Goal: Task Accomplishment & Management: Use online tool/utility

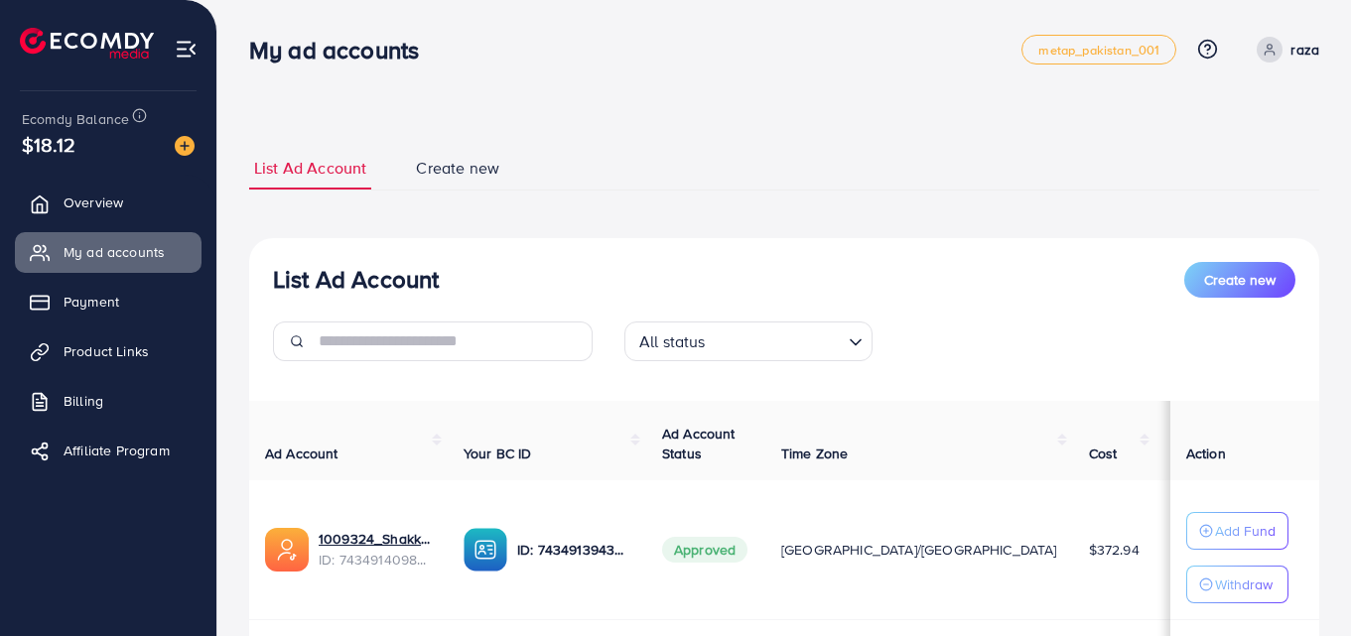
click at [592, 82] on nav "My ad accounts metap_pakistan_001 Help Center Contact Support Plans and Pricing…" at bounding box center [784, 49] width 1070 height 70
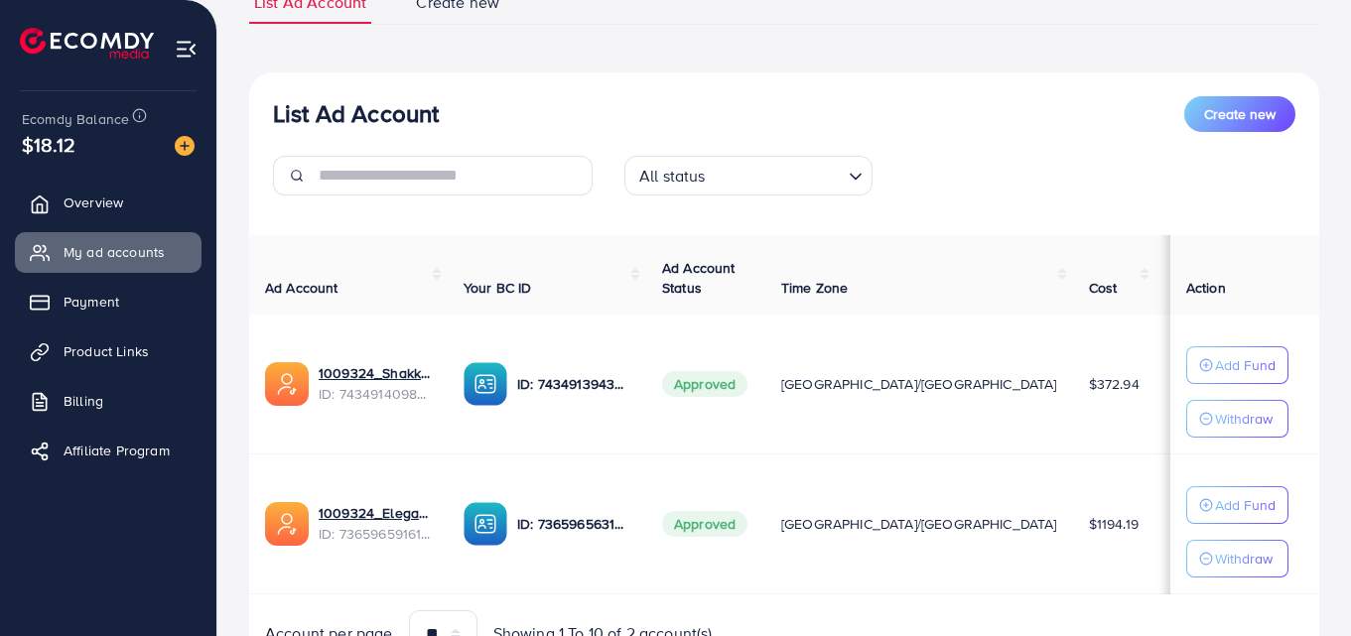
scroll to position [174, 0]
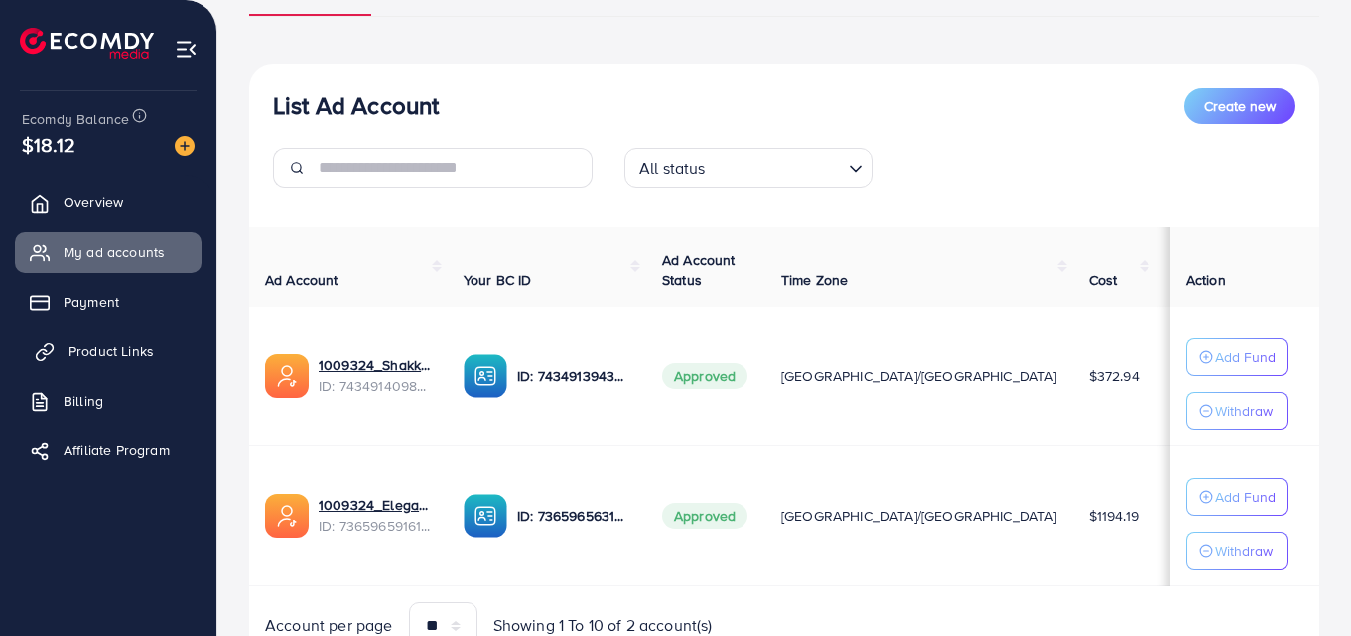
click at [68, 352] on span "Product Links" at bounding box center [110, 351] width 85 height 20
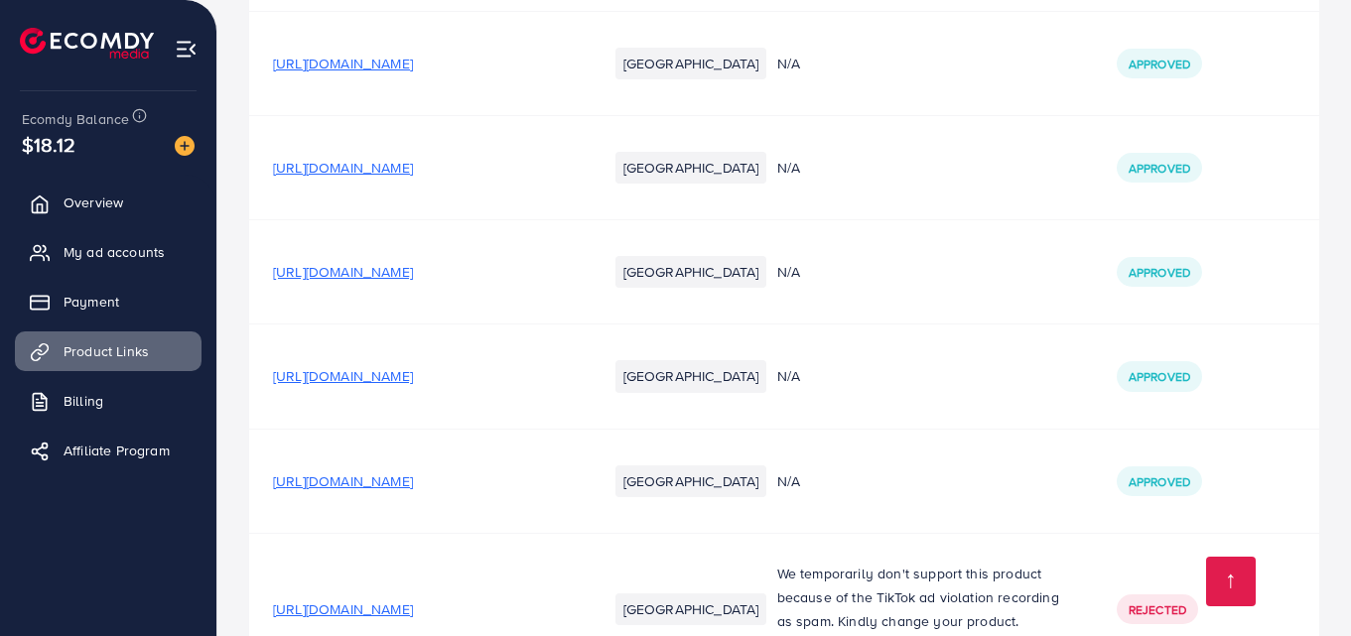
scroll to position [6057, 0]
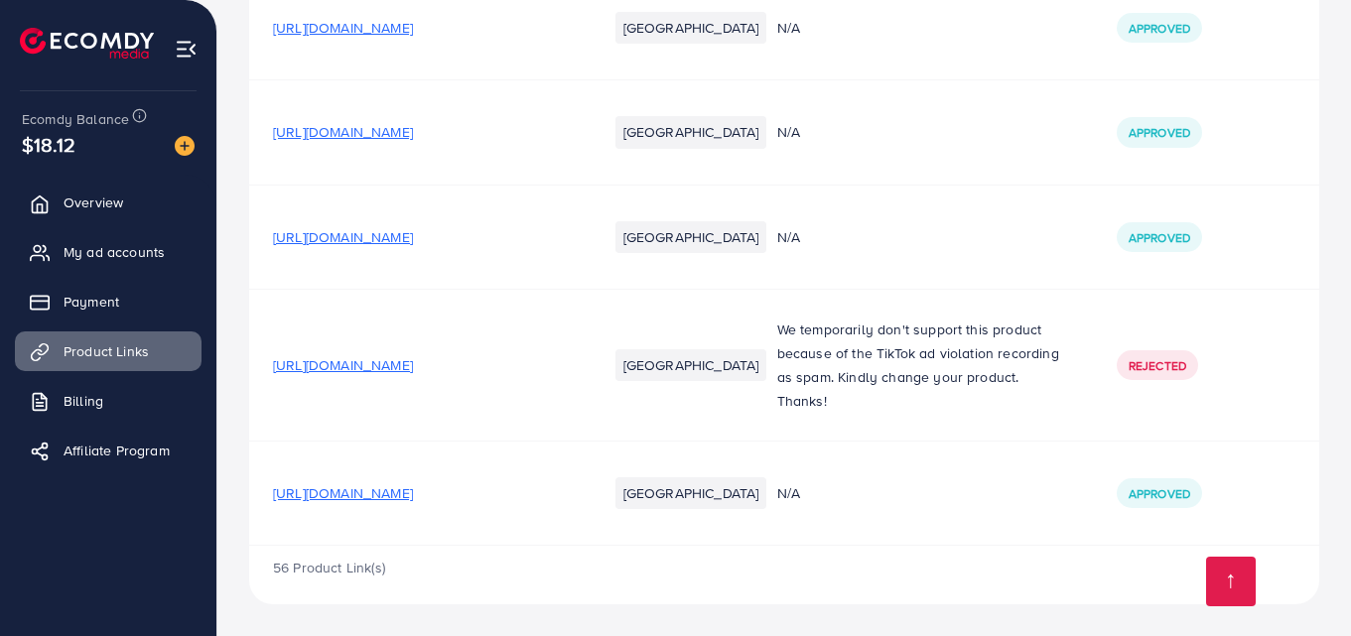
click at [413, 492] on span "[URL][DOMAIN_NAME]" at bounding box center [343, 493] width 140 height 20
click at [109, 254] on span "My ad accounts" at bounding box center [118, 252] width 101 height 20
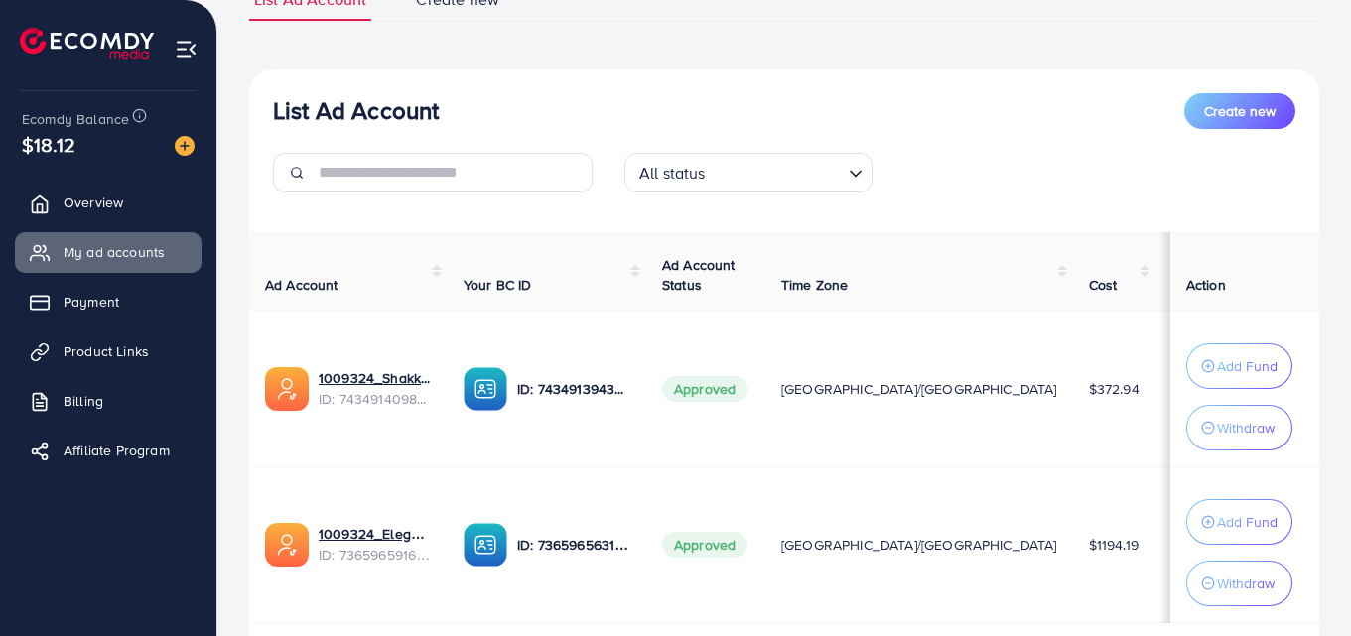
scroll to position [170, 0]
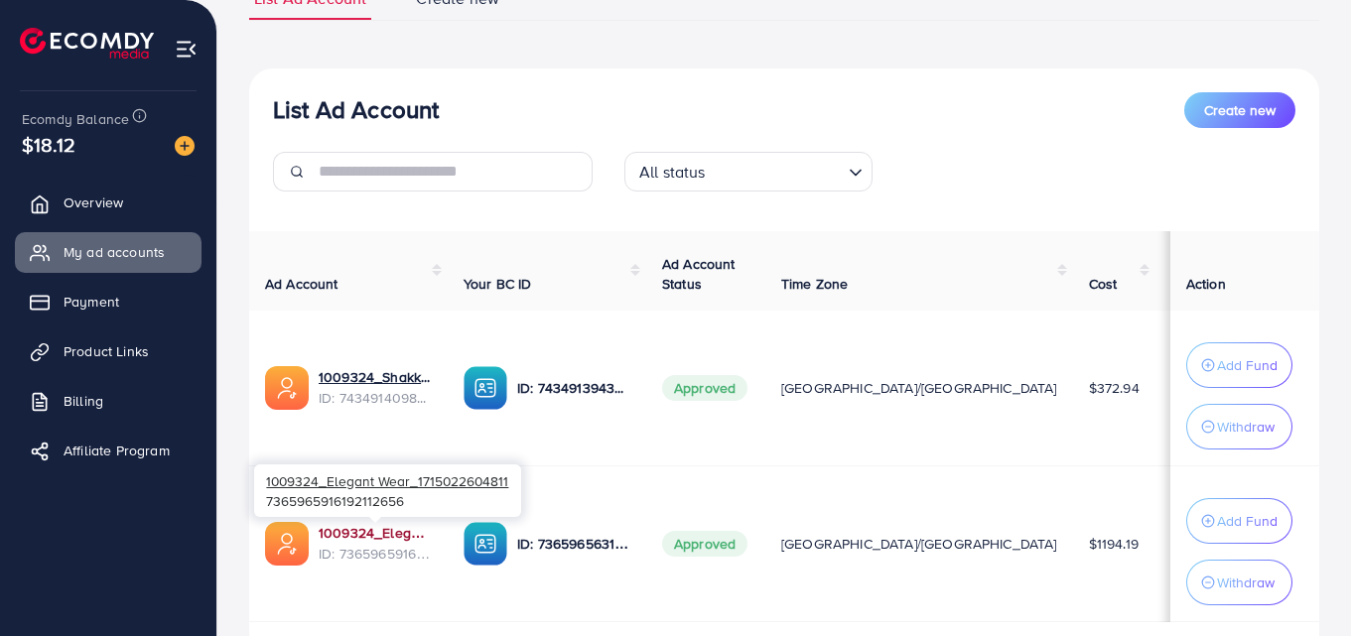
click at [366, 531] on link "1009324_Elegant Wear_1715022604811" at bounding box center [375, 533] width 113 height 20
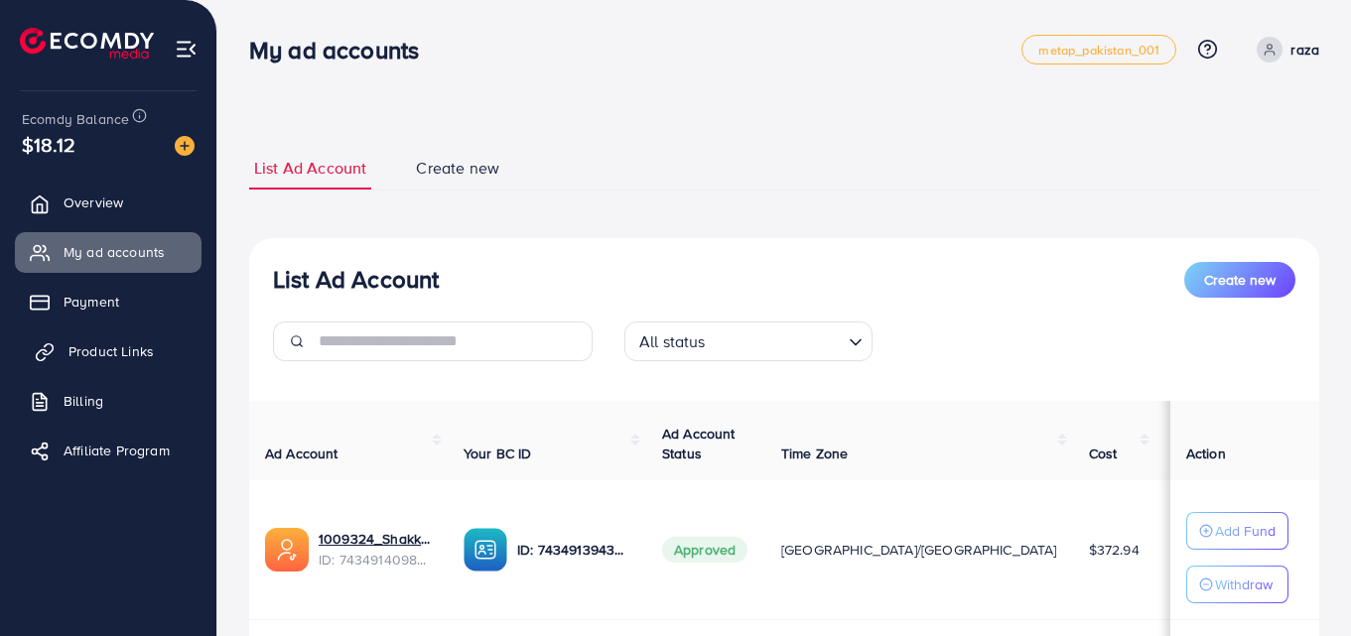
click at [124, 351] on span "Product Links" at bounding box center [110, 351] width 85 height 20
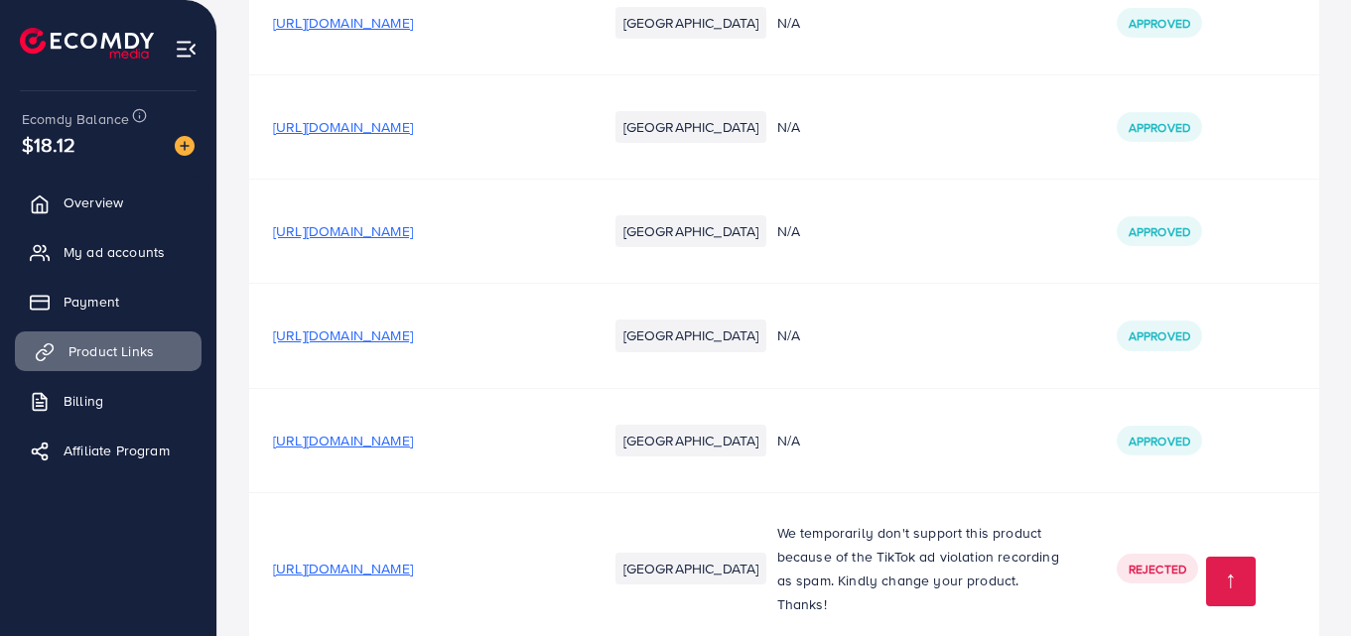
scroll to position [6057, 0]
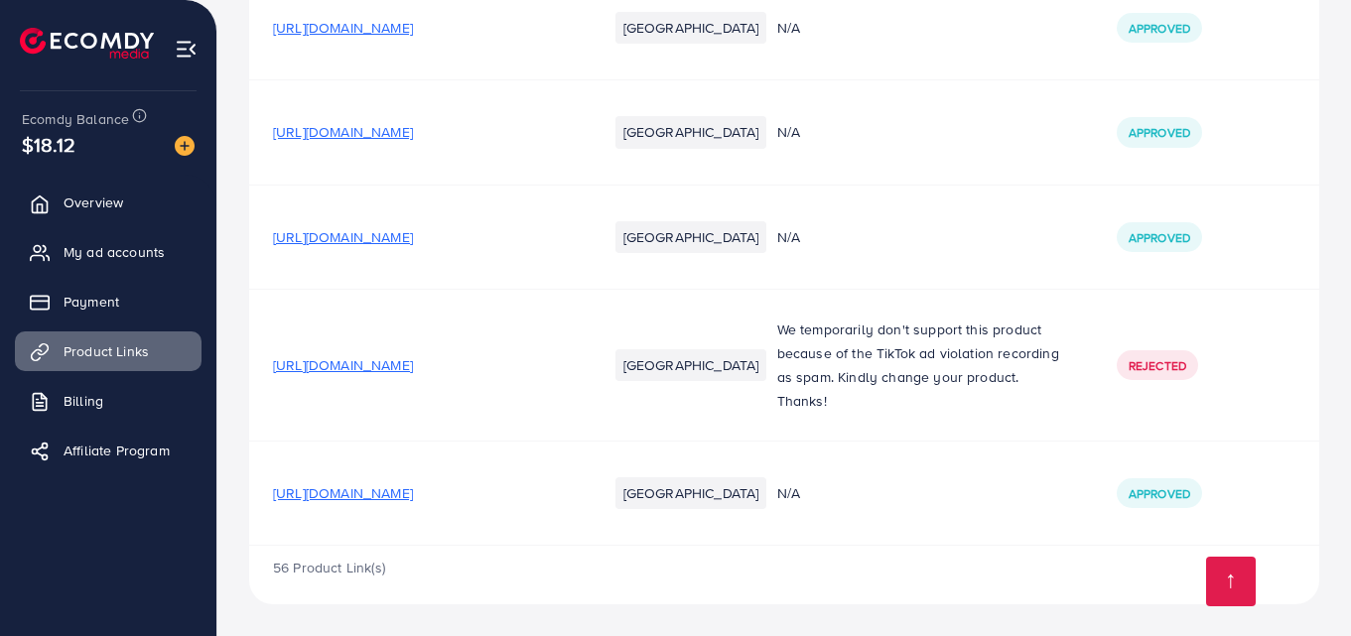
click at [413, 488] on span "[URL][DOMAIN_NAME]" at bounding box center [343, 493] width 140 height 20
click at [126, 251] on span "My ad accounts" at bounding box center [118, 252] width 101 height 20
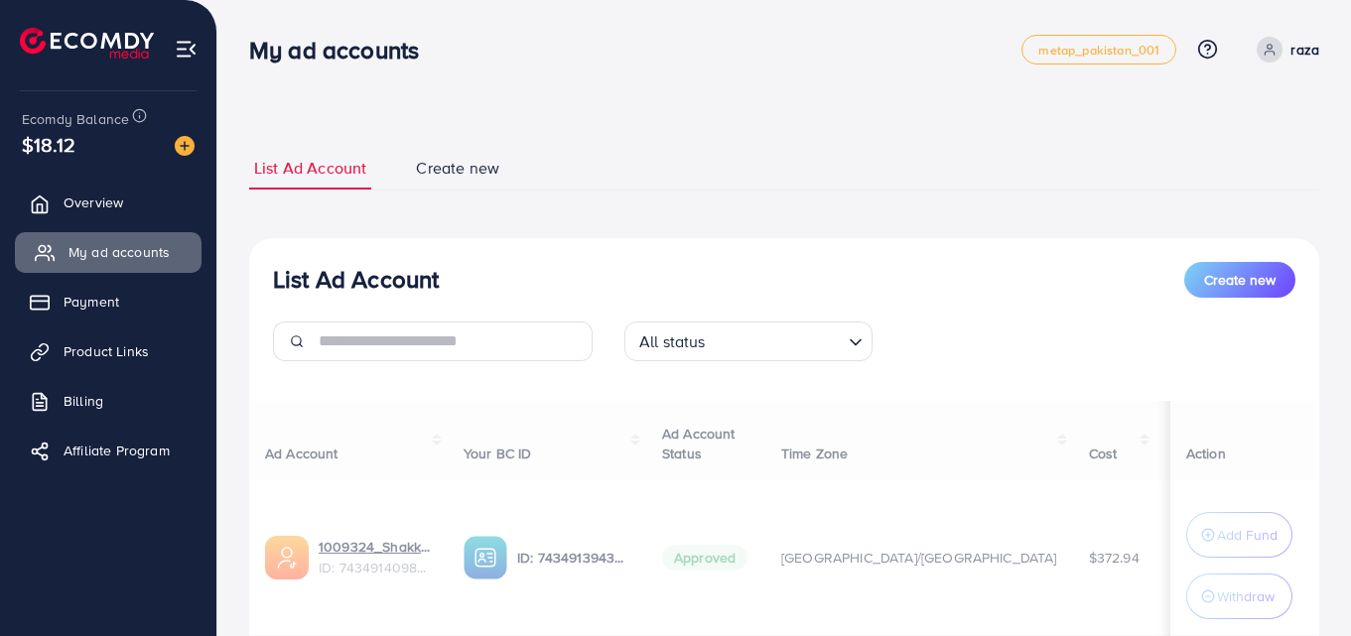
scroll to position [160, 0]
